Goal: Task Accomplishment & Management: Complete application form

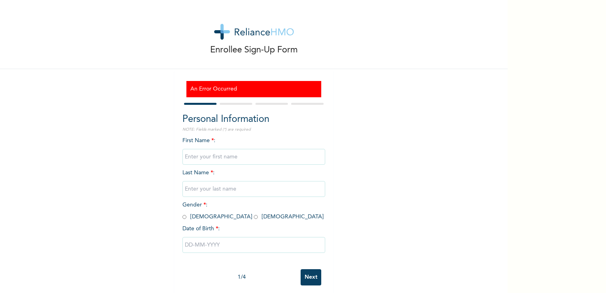
click at [219, 159] on input "text" at bounding box center [254, 157] width 143 height 16
type input "[PERSON_NAME]"
type input "EJIMONYE"
click at [183, 218] on input "radio" at bounding box center [185, 217] width 4 height 8
radio input "true"
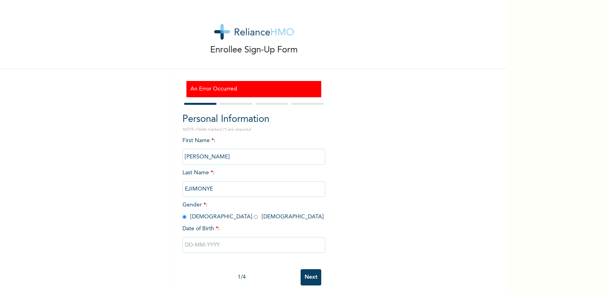
click at [194, 248] on input "text" at bounding box center [254, 245] width 143 height 16
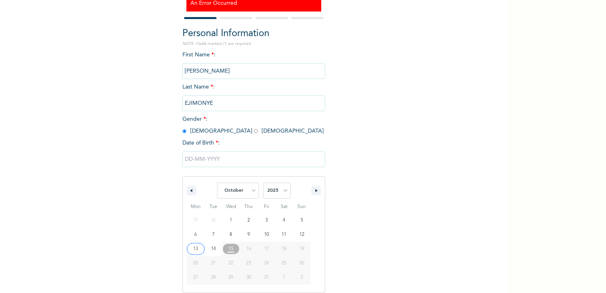
scroll to position [92, 0]
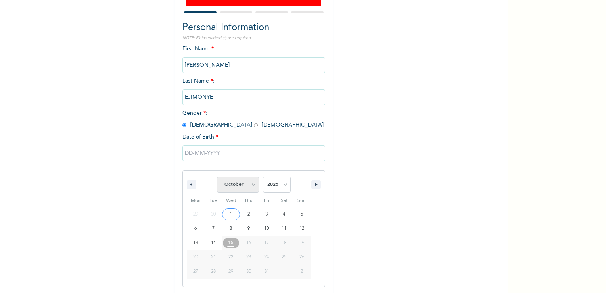
click at [253, 185] on select "January February March April May June July August September October November De…" at bounding box center [238, 185] width 42 height 16
select select "2"
click at [217, 177] on select "January February March April May June July August September October November De…" at bounding box center [238, 185] width 42 height 16
click at [282, 185] on select "2025 2024 2023 2022 2021 2020 2019 2018 2017 2016 2015 2014 2013 2012 2011 2010…" at bounding box center [277, 185] width 28 height 16
select select "1980"
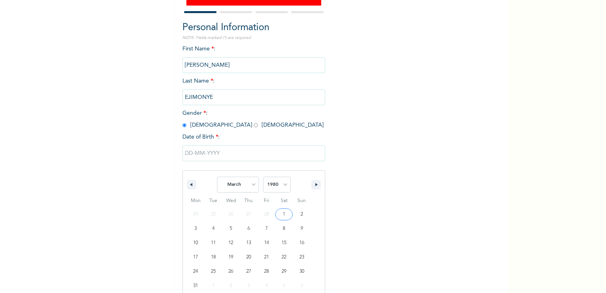
click at [263, 177] on select "2025 2024 2023 2022 2021 2020 2019 2018 2017 2016 2015 2014 2013 2012 2011 2010…" at bounding box center [277, 185] width 28 height 16
type input "[DATE]"
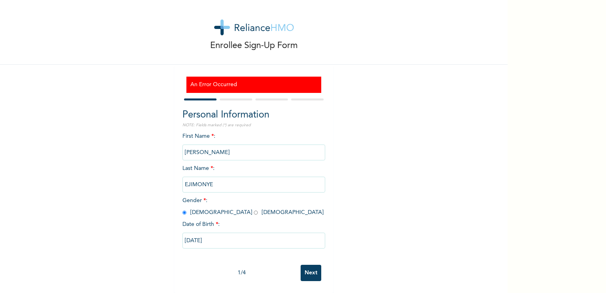
click at [309, 268] on input "Next" at bounding box center [311, 273] width 21 height 16
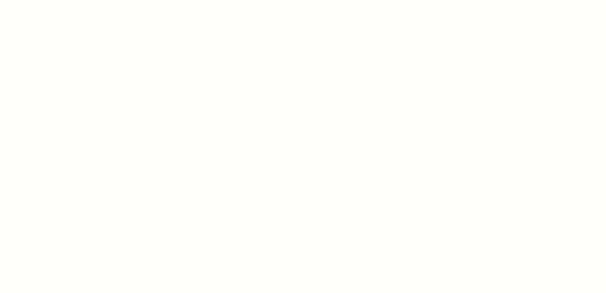
click at [187, 91] on div at bounding box center [303, 146] width 606 height 293
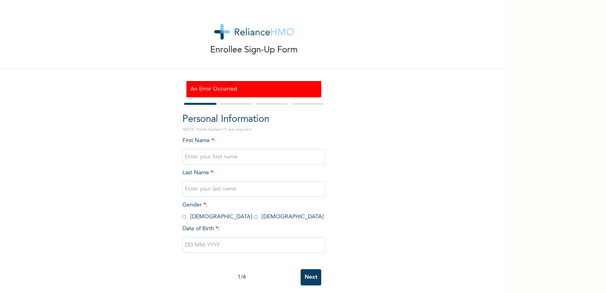
click at [225, 152] on input "text" at bounding box center [254, 157] width 143 height 16
type input "[PERSON_NAME]"
type input "EJIMONYE"
click at [184, 215] on span "Gender * : [DEMOGRAPHIC_DATA] [DEMOGRAPHIC_DATA]" at bounding box center [253, 210] width 141 height 17
click at [183, 217] on input "radio" at bounding box center [185, 217] width 4 height 8
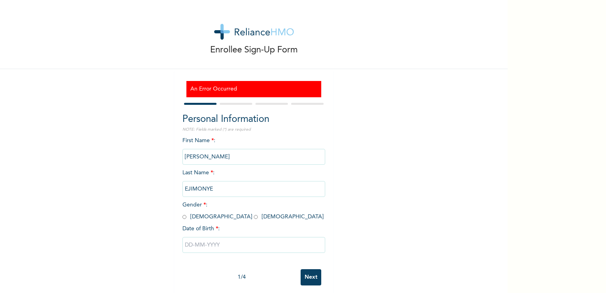
radio input "true"
click at [202, 250] on input "text" at bounding box center [254, 245] width 143 height 16
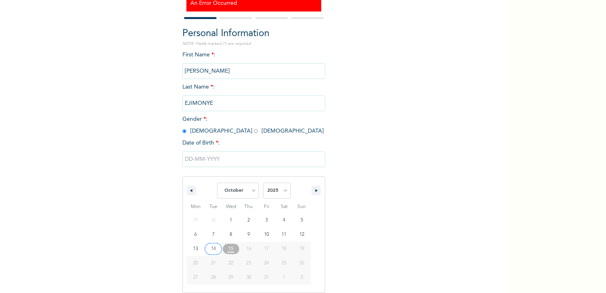
scroll to position [92, 0]
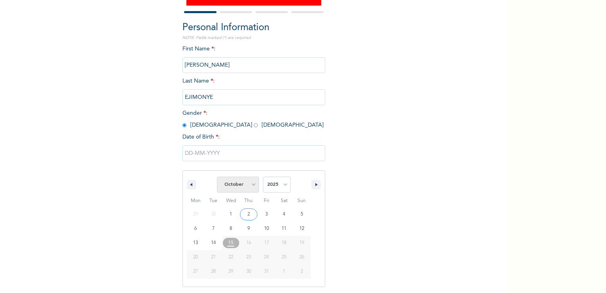
click at [254, 184] on select "January February March April May June July August September October November De…" at bounding box center [238, 185] width 42 height 16
select select "2"
click at [217, 177] on select "January February March April May June July August September October November De…" at bounding box center [238, 185] width 42 height 16
click at [282, 187] on select "2025 2024 2023 2022 2021 2020 2019 2018 2017 2016 2015 2014 2013 2012 2011 2010…" at bounding box center [277, 185] width 28 height 16
select select "1980"
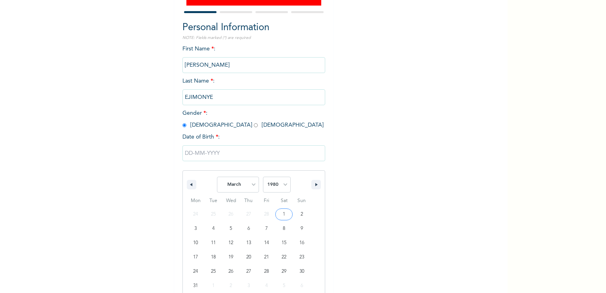
click at [263, 177] on select "2025 2024 2023 2022 2021 2020 2019 2018 2017 2016 2015 2014 2013 2012 2011 2010…" at bounding box center [277, 185] width 28 height 16
type input "[DATE]"
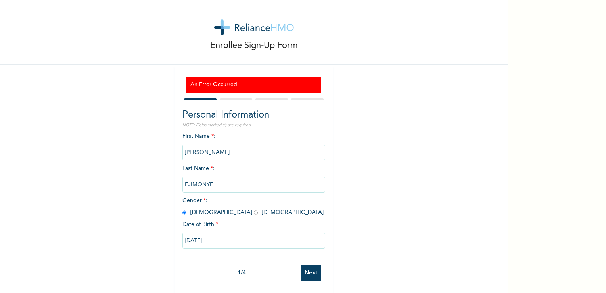
scroll to position [10, 0]
click at [305, 271] on input "Next" at bounding box center [311, 273] width 21 height 16
